Goal: Transaction & Acquisition: Purchase product/service

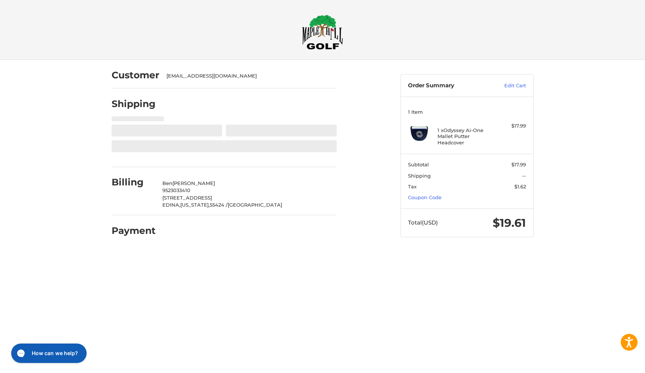
select select "**"
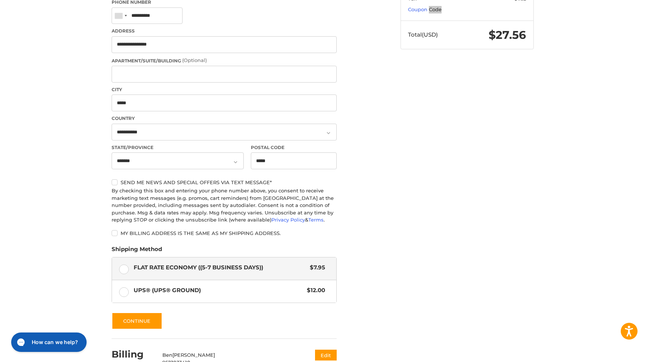
scroll to position [131, 0]
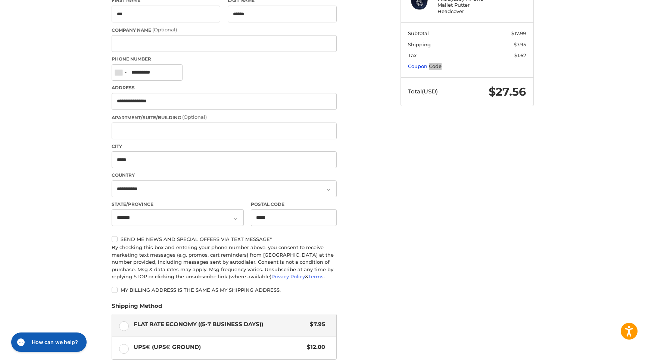
click at [424, 63] on link "Coupon Code" at bounding box center [425, 66] width 34 height 6
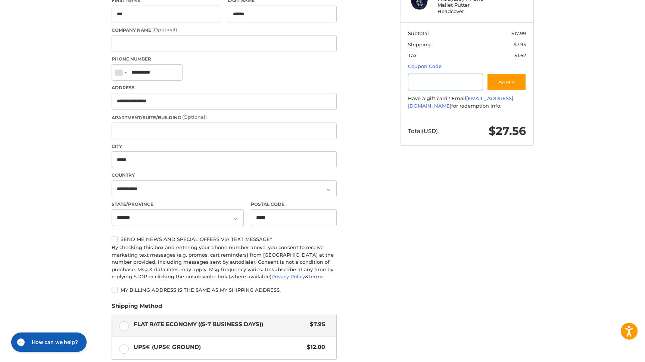
click at [425, 81] on input "Gift Certificate or Coupon Code" at bounding box center [445, 81] width 75 height 17
type input "*********"
click at [502, 80] on button "Apply" at bounding box center [507, 81] width 40 height 17
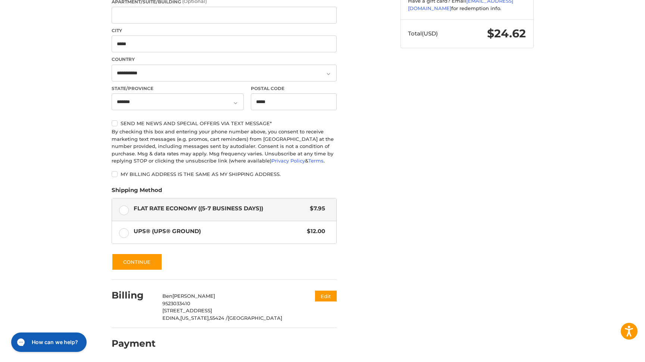
scroll to position [246, 0]
click at [154, 256] on button "Continue" at bounding box center [137, 262] width 51 height 17
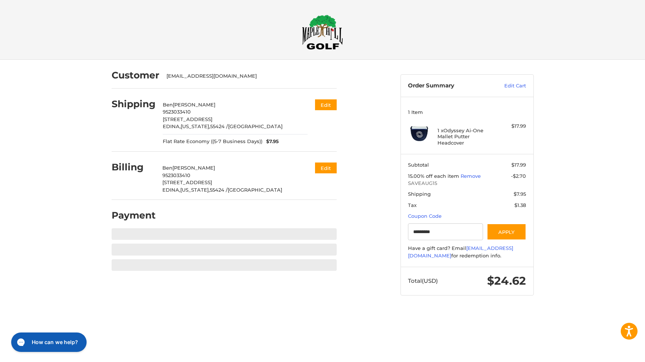
scroll to position [0, 0]
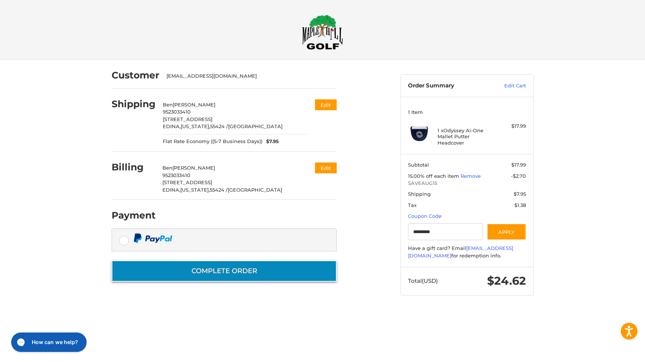
click at [214, 270] on button "Complete order" at bounding box center [224, 270] width 225 height 21
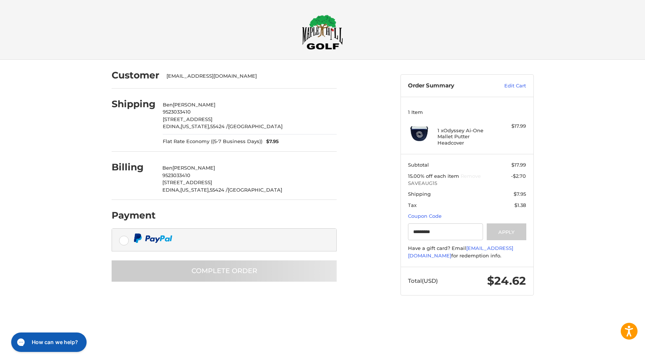
click at [199, 236] on div at bounding box center [229, 237] width 191 height 9
